Goal: Task Accomplishment & Management: Use online tool/utility

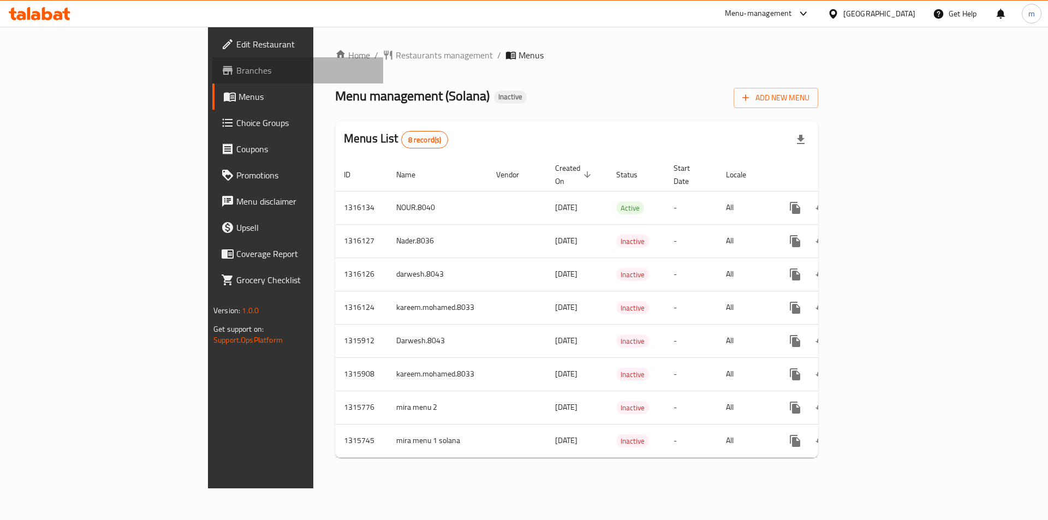
click at [236, 67] on span "Branches" at bounding box center [305, 70] width 138 height 13
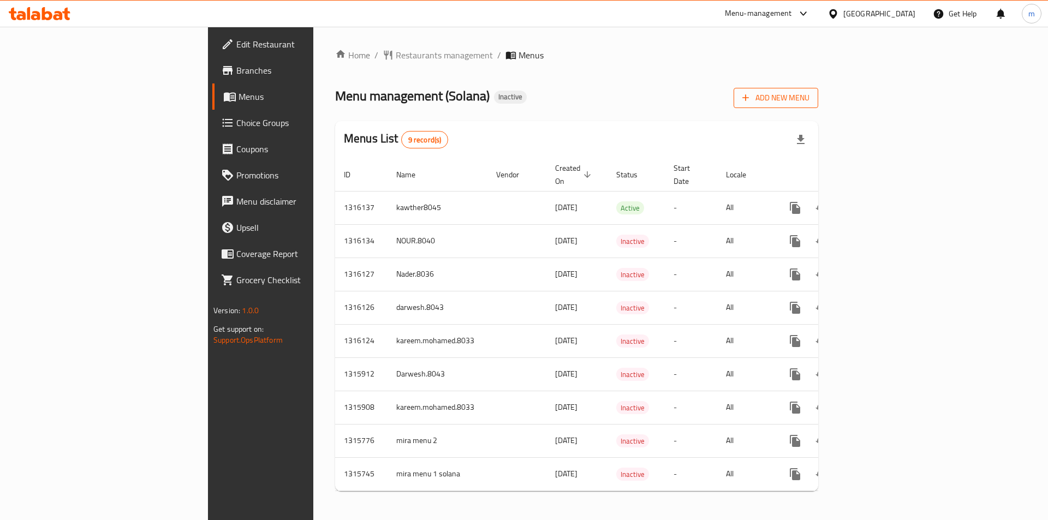
click at [751, 93] on icon "button" at bounding box center [745, 97] width 11 height 11
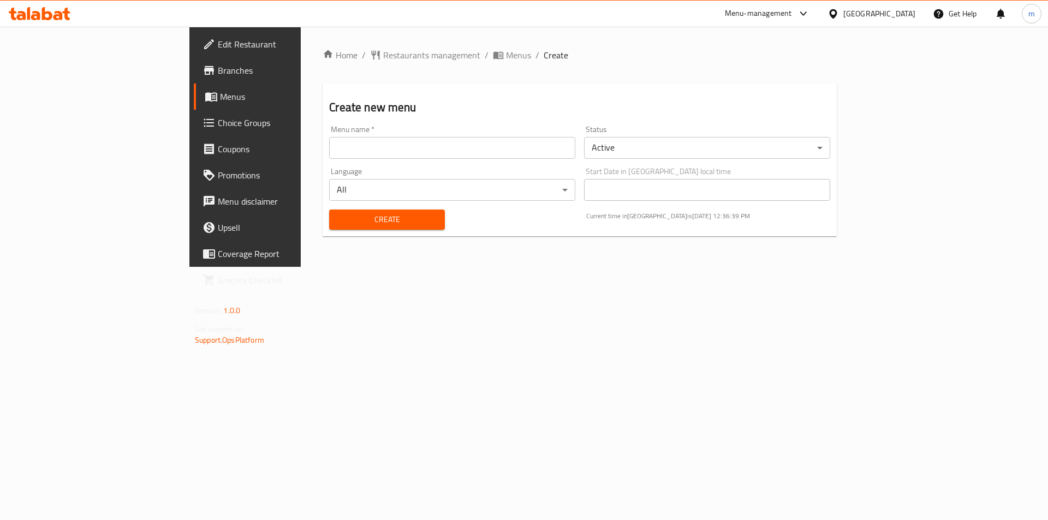
click at [329, 150] on input "text" at bounding box center [452, 148] width 246 height 22
type input "m.saeed.7436"
click at [329, 211] on button "Create" at bounding box center [386, 220] width 115 height 20
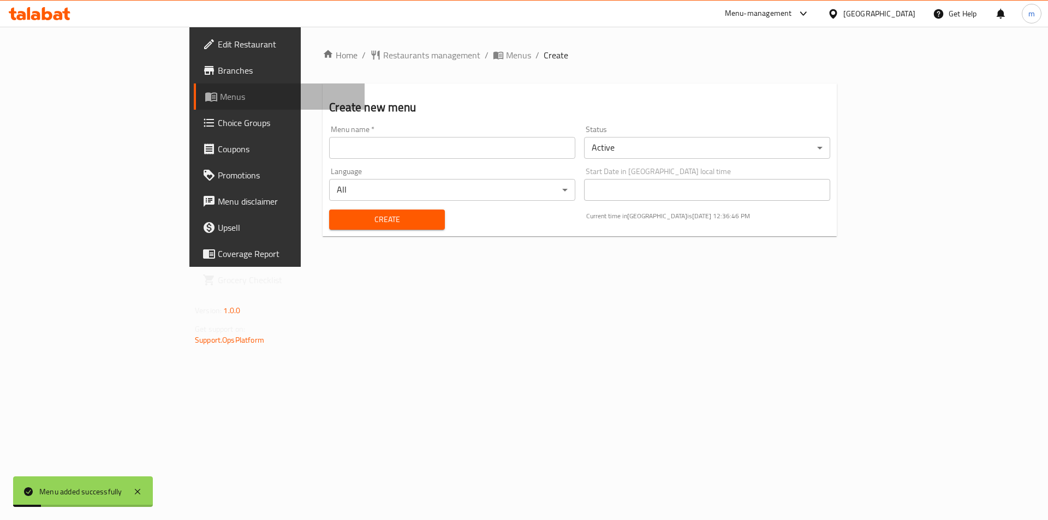
click at [194, 109] on link "Menus" at bounding box center [279, 96] width 171 height 26
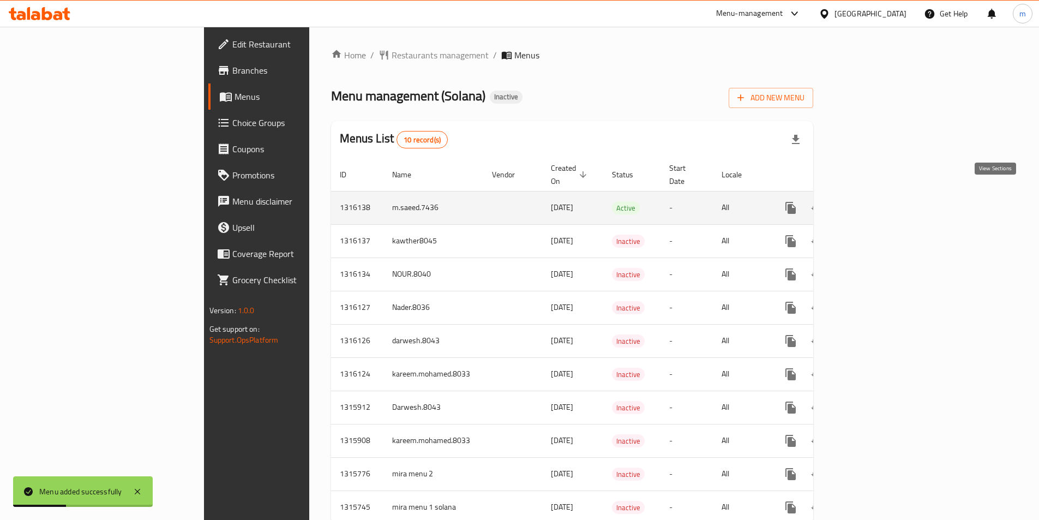
click at [876, 201] on icon "enhanced table" at bounding box center [869, 207] width 13 height 13
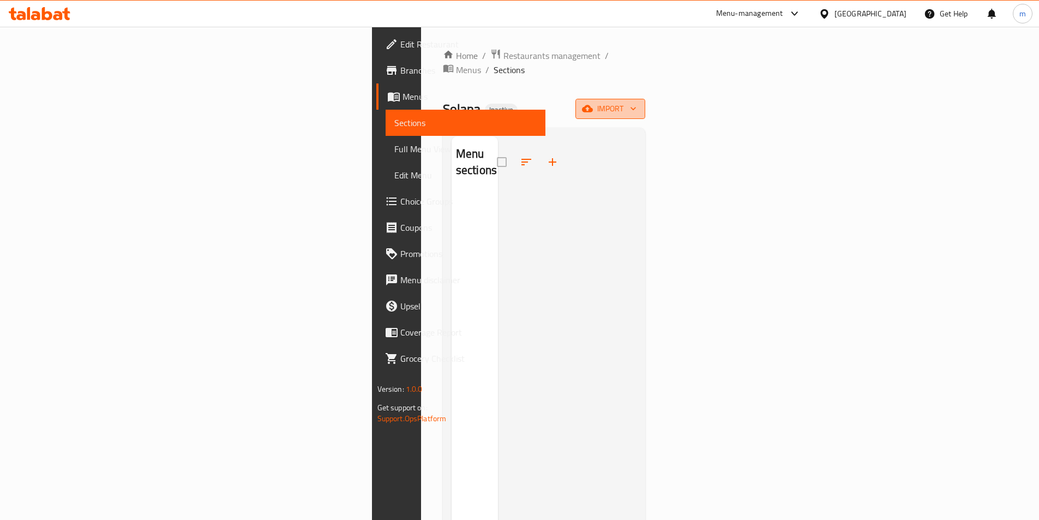
click at [645, 104] on button "import" at bounding box center [611, 109] width 70 height 20
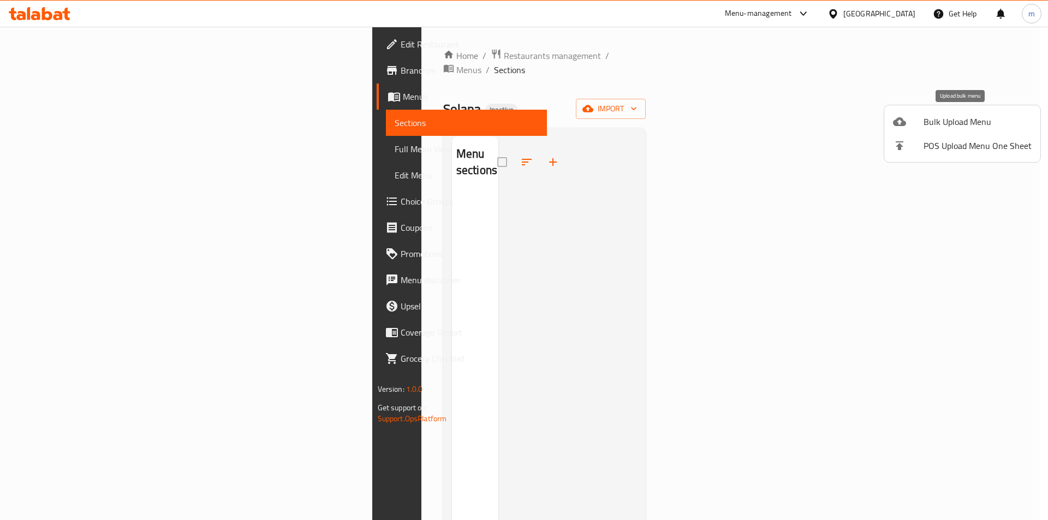
click at [938, 115] on span "Bulk Upload Menu" at bounding box center [977, 121] width 108 height 13
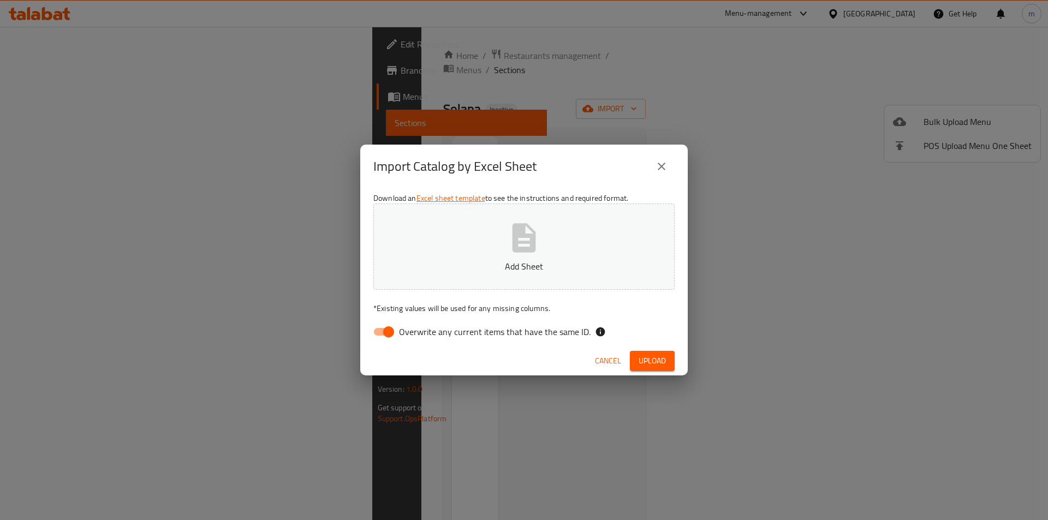
click at [393, 331] on input "Overwrite any current items that have the same ID." at bounding box center [388, 331] width 62 height 21
checkbox input "false"
click at [462, 246] on button "Add Sheet" at bounding box center [523, 247] width 301 height 86
click at [662, 358] on span "Upload" at bounding box center [651, 361] width 27 height 14
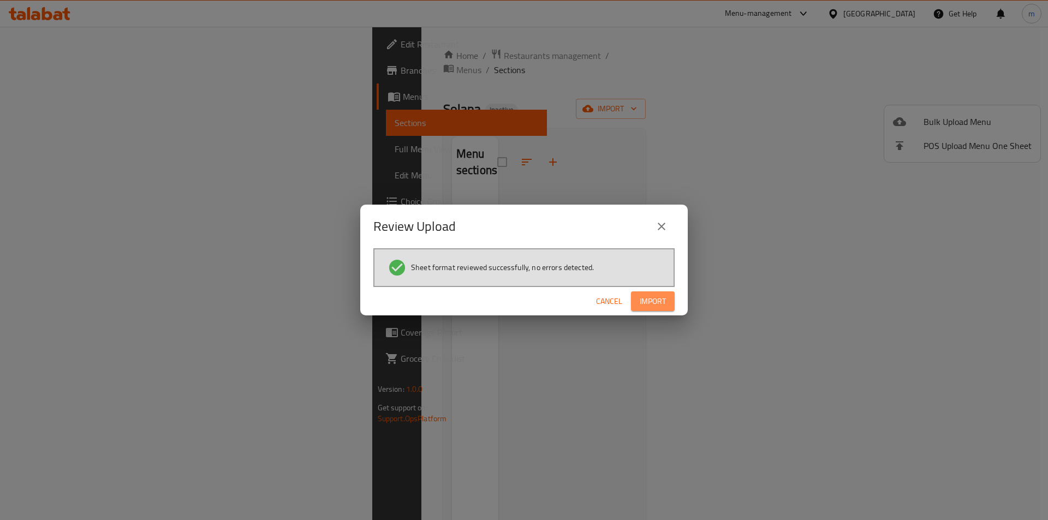
click at [649, 300] on span "Import" at bounding box center [652, 302] width 26 height 14
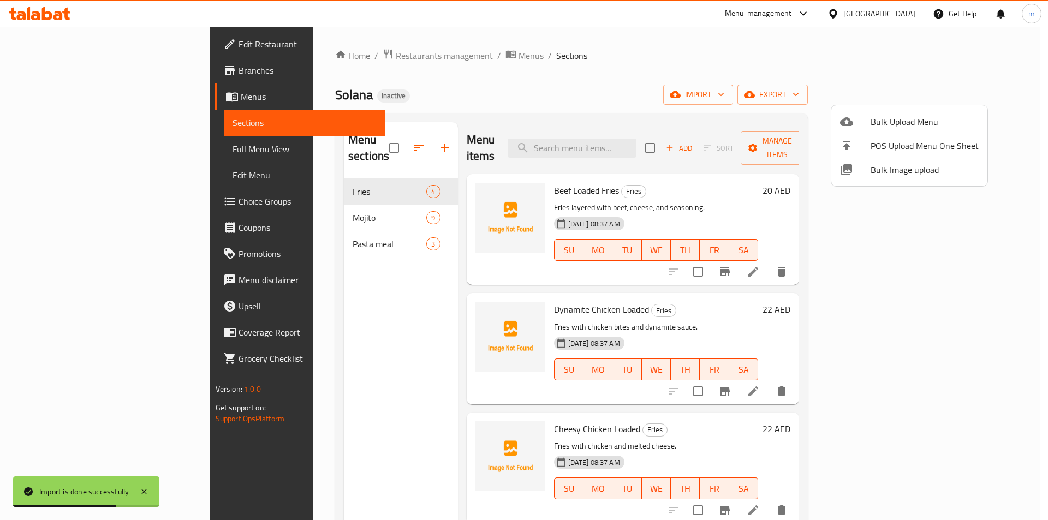
click at [762, 86] on div at bounding box center [524, 260] width 1048 height 520
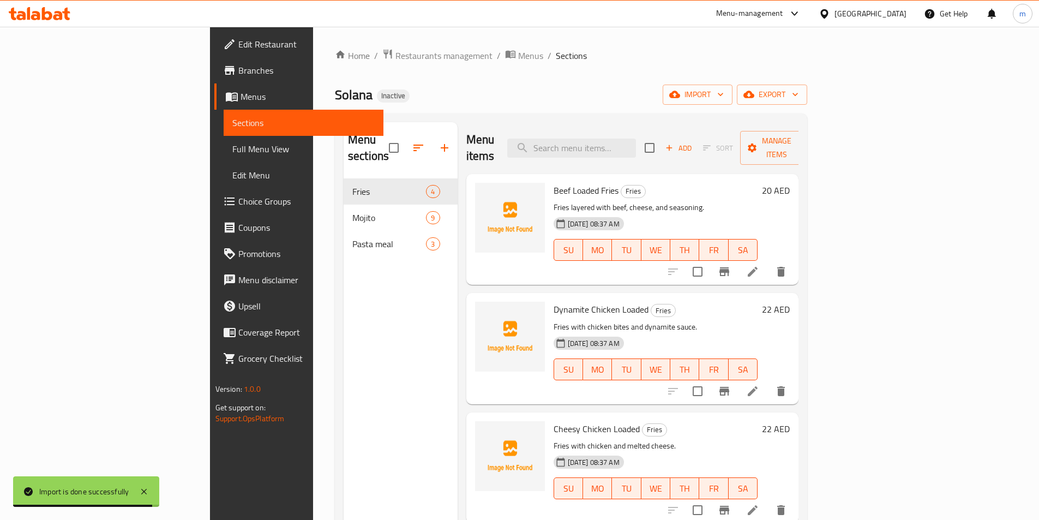
click at [224, 158] on link "Full Menu View" at bounding box center [304, 149] width 160 height 26
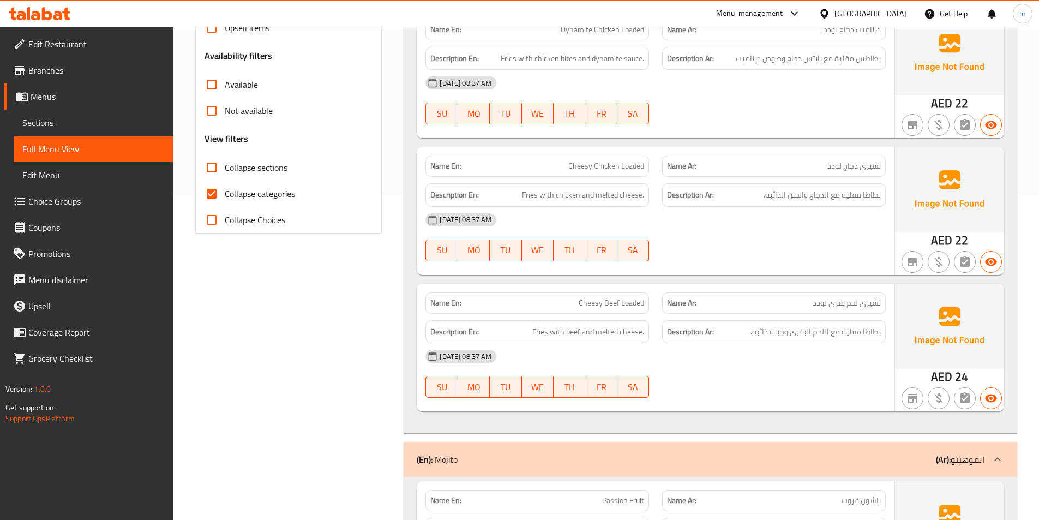
scroll to position [382, 0]
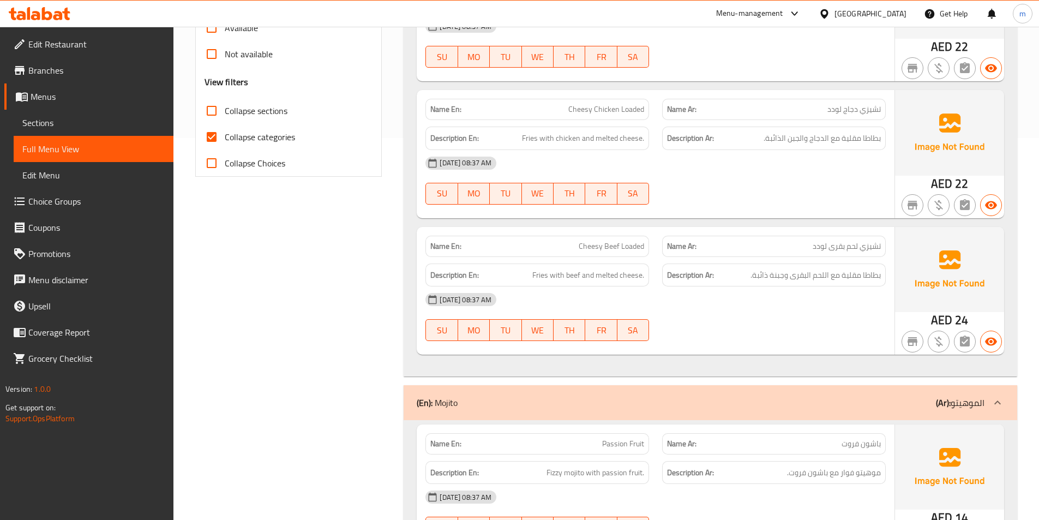
click at [216, 134] on input "Collapse categories" at bounding box center [212, 137] width 26 height 26
checkbox input "false"
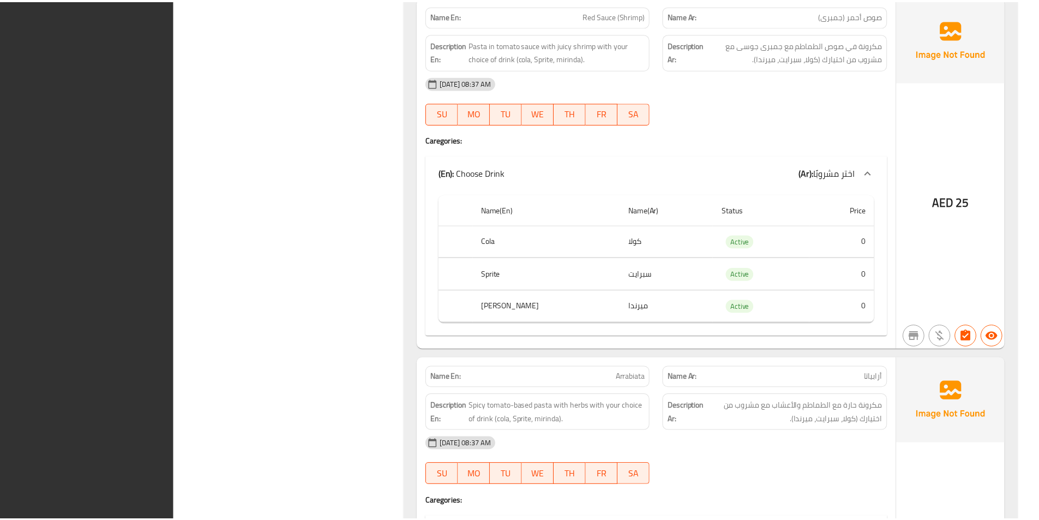
scroll to position [2696, 0]
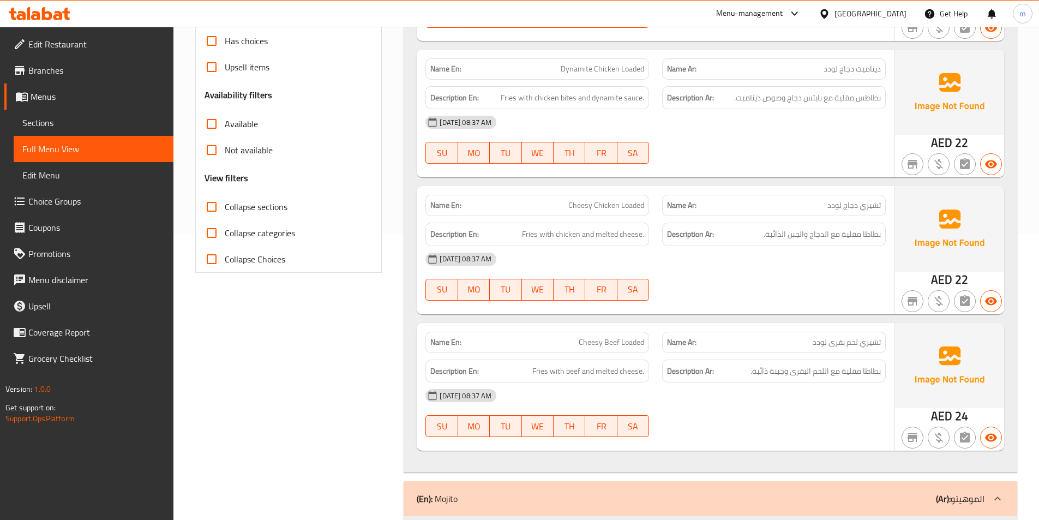
scroll to position [0, 0]
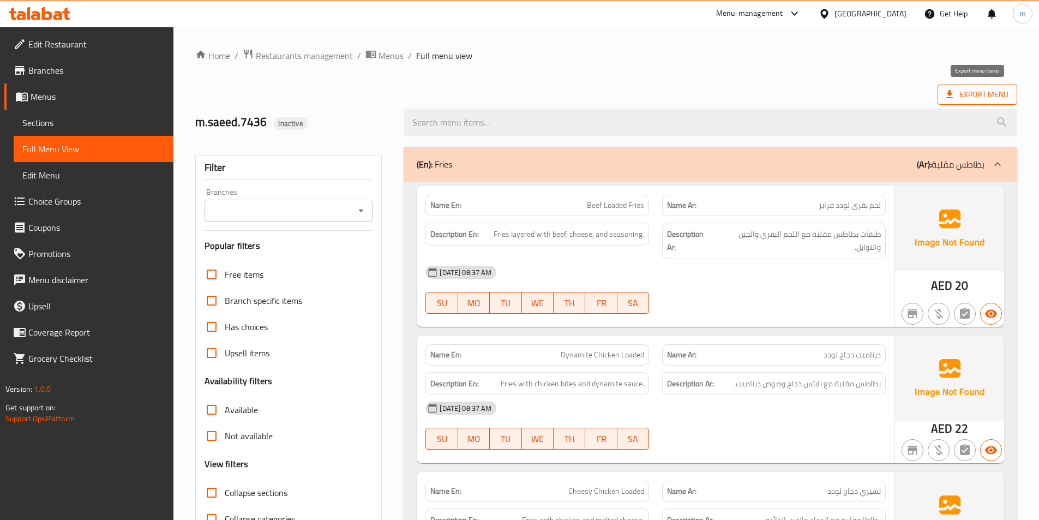
click at [988, 98] on span "Export Menu" at bounding box center [978, 95] width 62 height 14
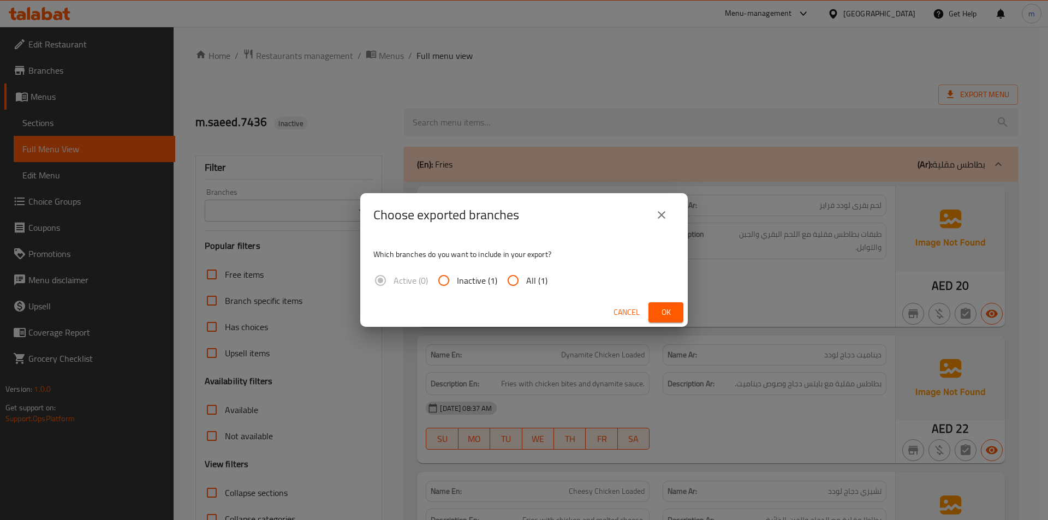
click at [518, 277] on input "All (1)" at bounding box center [513, 280] width 26 height 26
radio input "true"
click at [662, 217] on icon "close" at bounding box center [661, 214] width 13 height 13
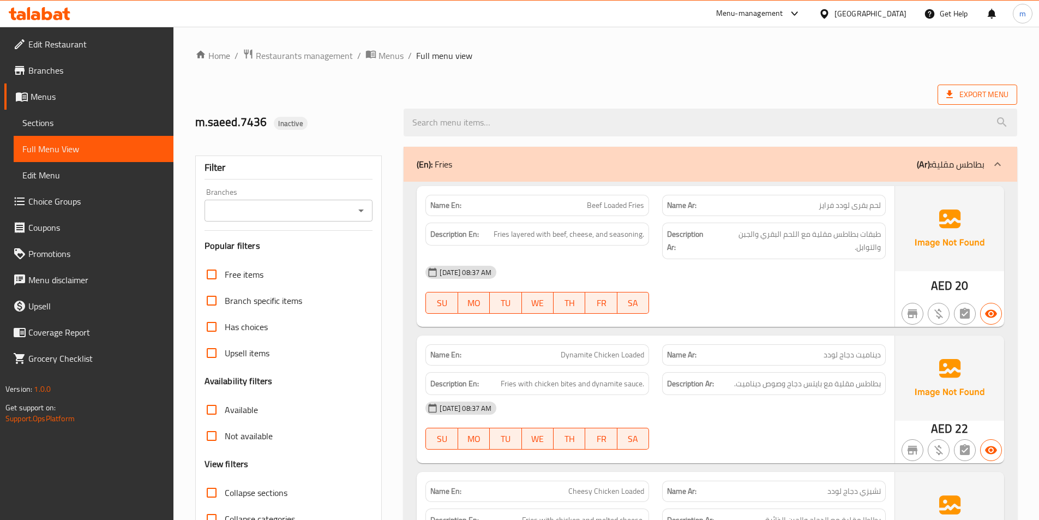
click at [953, 87] on span "Export Menu" at bounding box center [978, 95] width 80 height 20
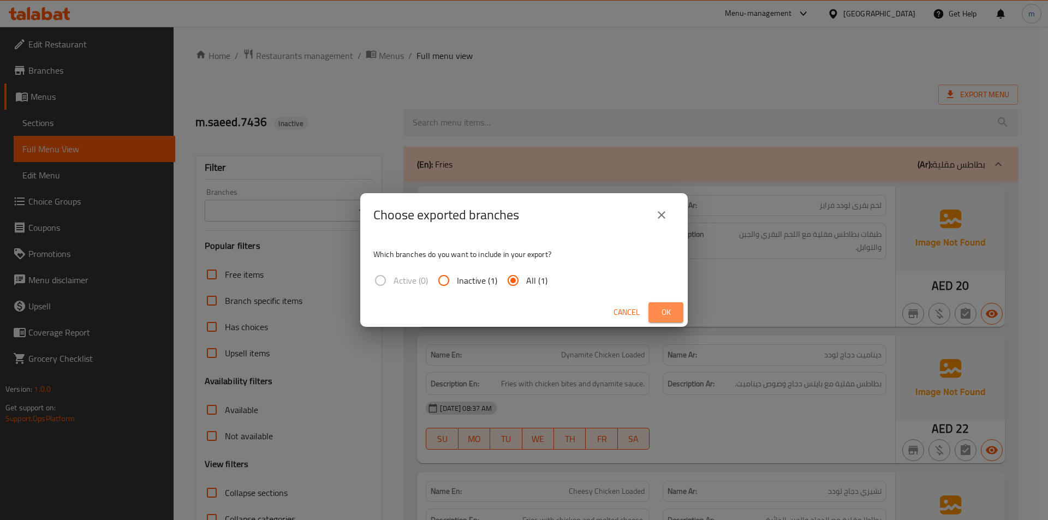
click at [659, 313] on span "Ok" at bounding box center [665, 313] width 17 height 14
